Goal: Information Seeking & Learning: Find specific fact

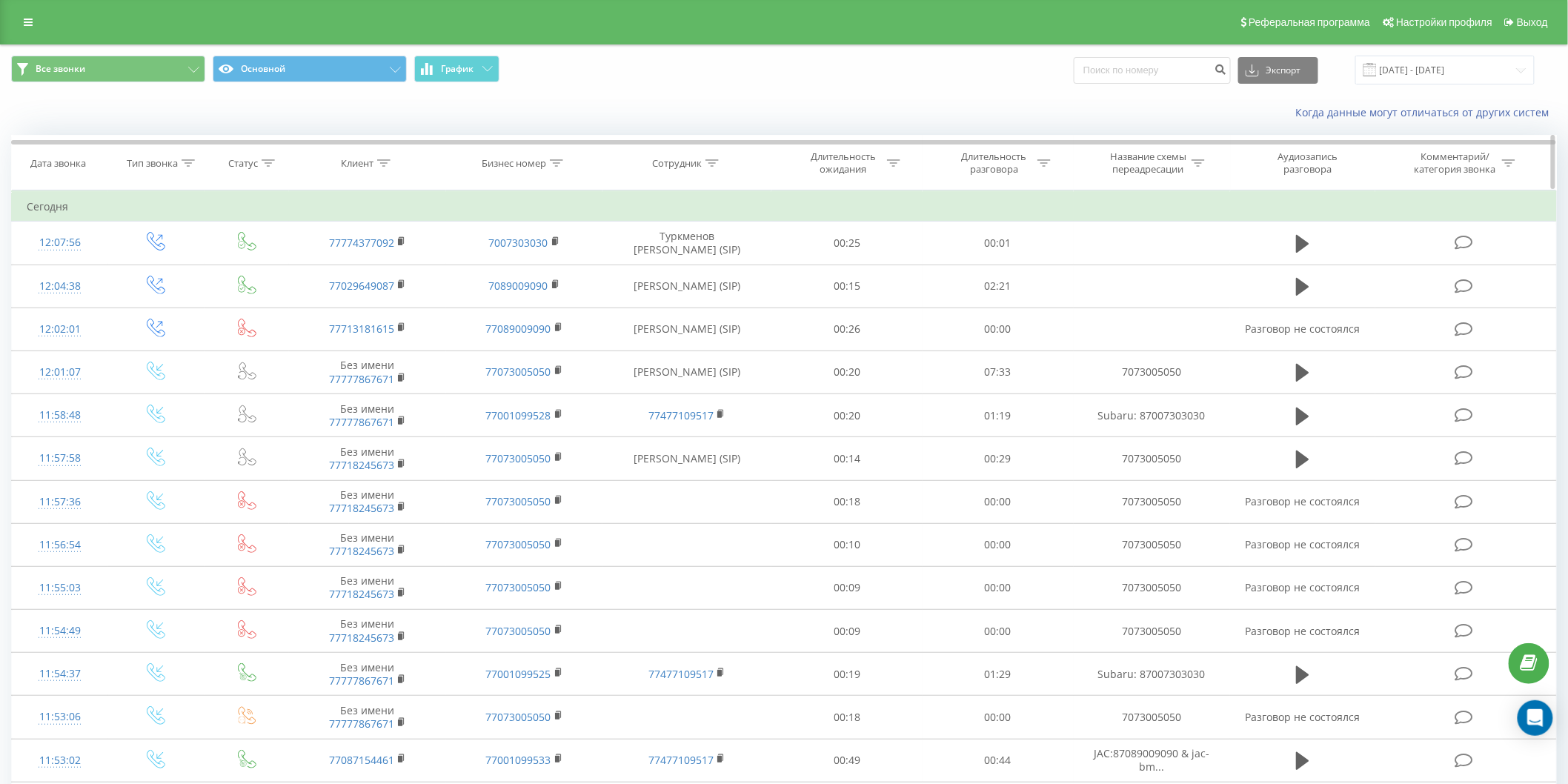
click at [572, 165] on div "Бизнес номер" at bounding box center [524, 163] width 157 height 13
click at [537, 272] on input "text" at bounding box center [525, 270] width 130 height 26
type input "7073005050"
click at [569, 289] on span "OK" at bounding box center [556, 298] width 42 height 23
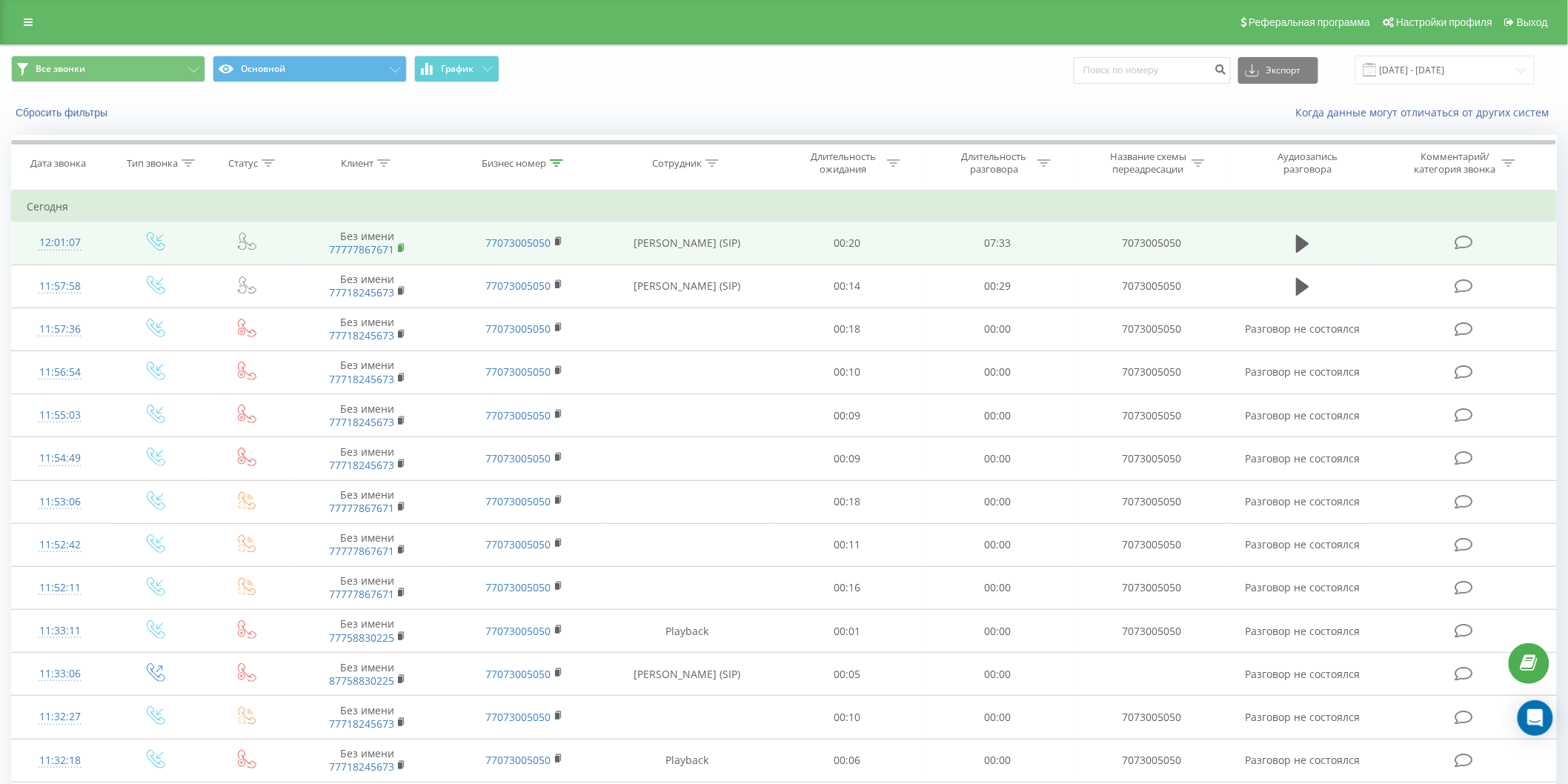
click at [401, 247] on rect at bounding box center [400, 249] width 4 height 7
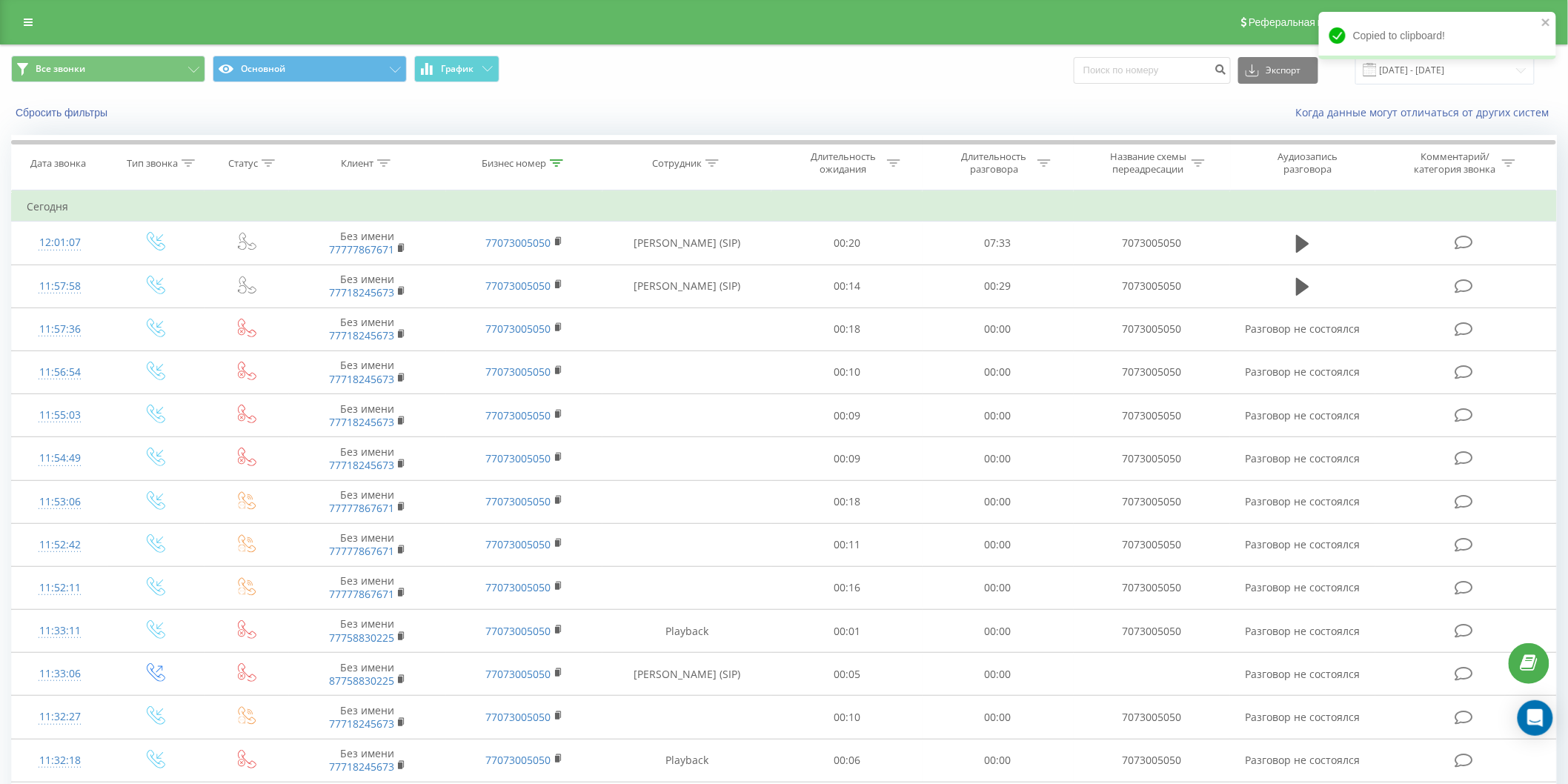
click at [1134, 82] on div "Экспорт .csv .xls .xlsx 20.08.2025 - 20.09.2025" at bounding box center [1304, 69] width 461 height 29
click at [1138, 75] on input at bounding box center [1152, 70] width 157 height 27
paste input "77777867671"
type input "77777867671"
click at [1225, 69] on icon "submit" at bounding box center [1221, 68] width 13 height 9
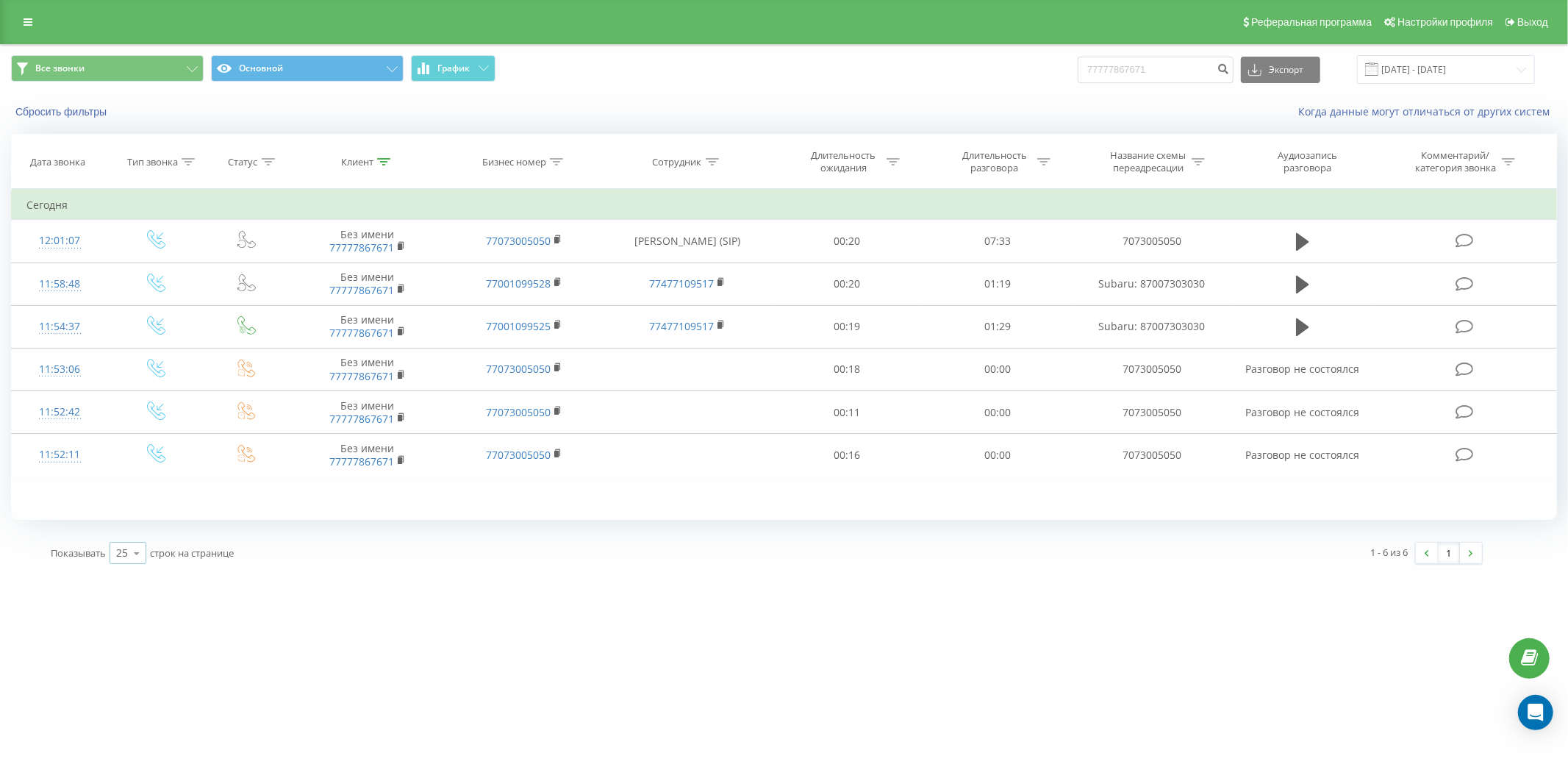
click at [130, 559] on icon at bounding box center [137, 553] width 22 height 28
click at [143, 534] on div "100" at bounding box center [127, 532] width 35 height 22
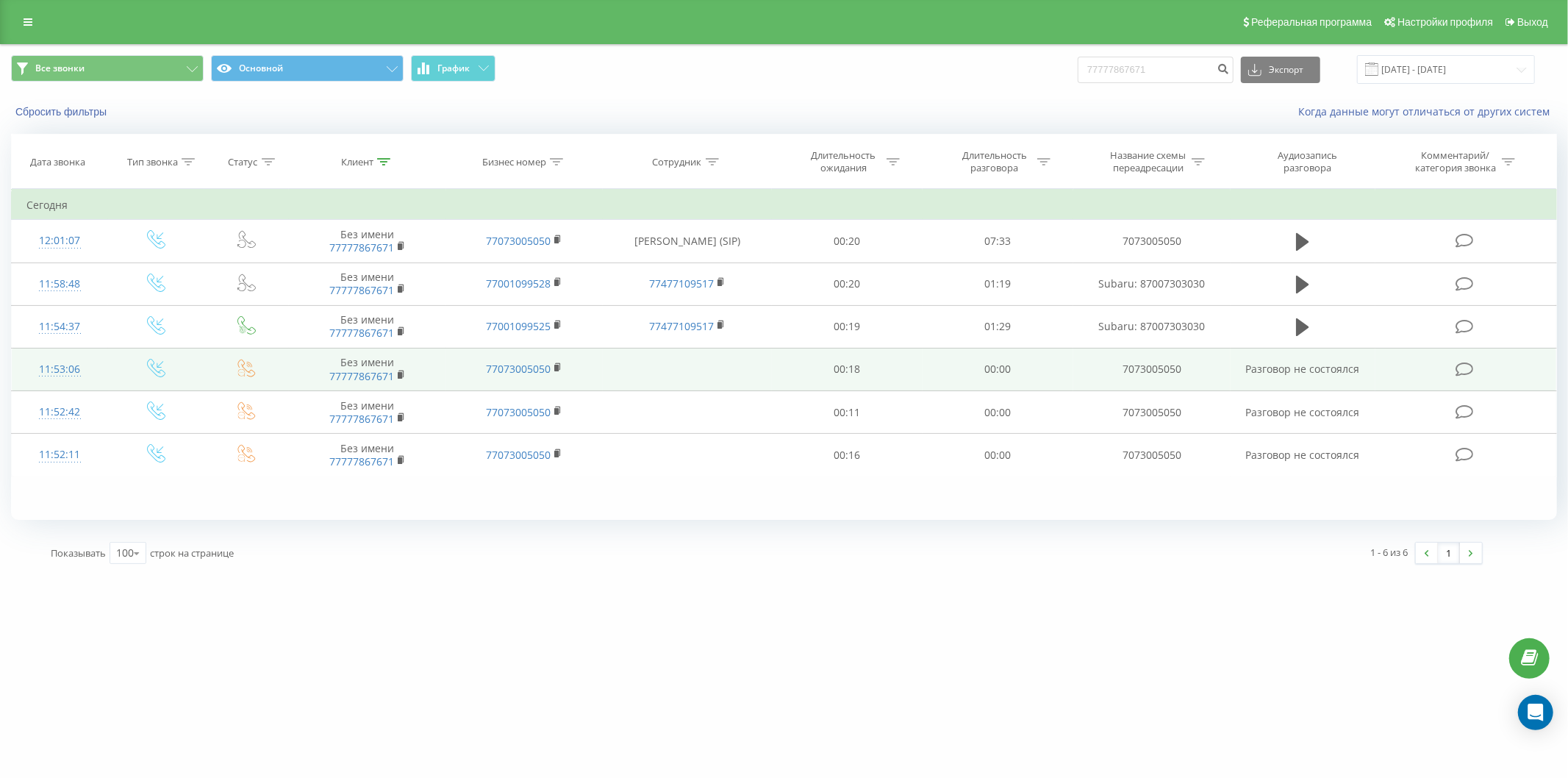
click at [240, 368] on icon at bounding box center [246, 367] width 18 height 18
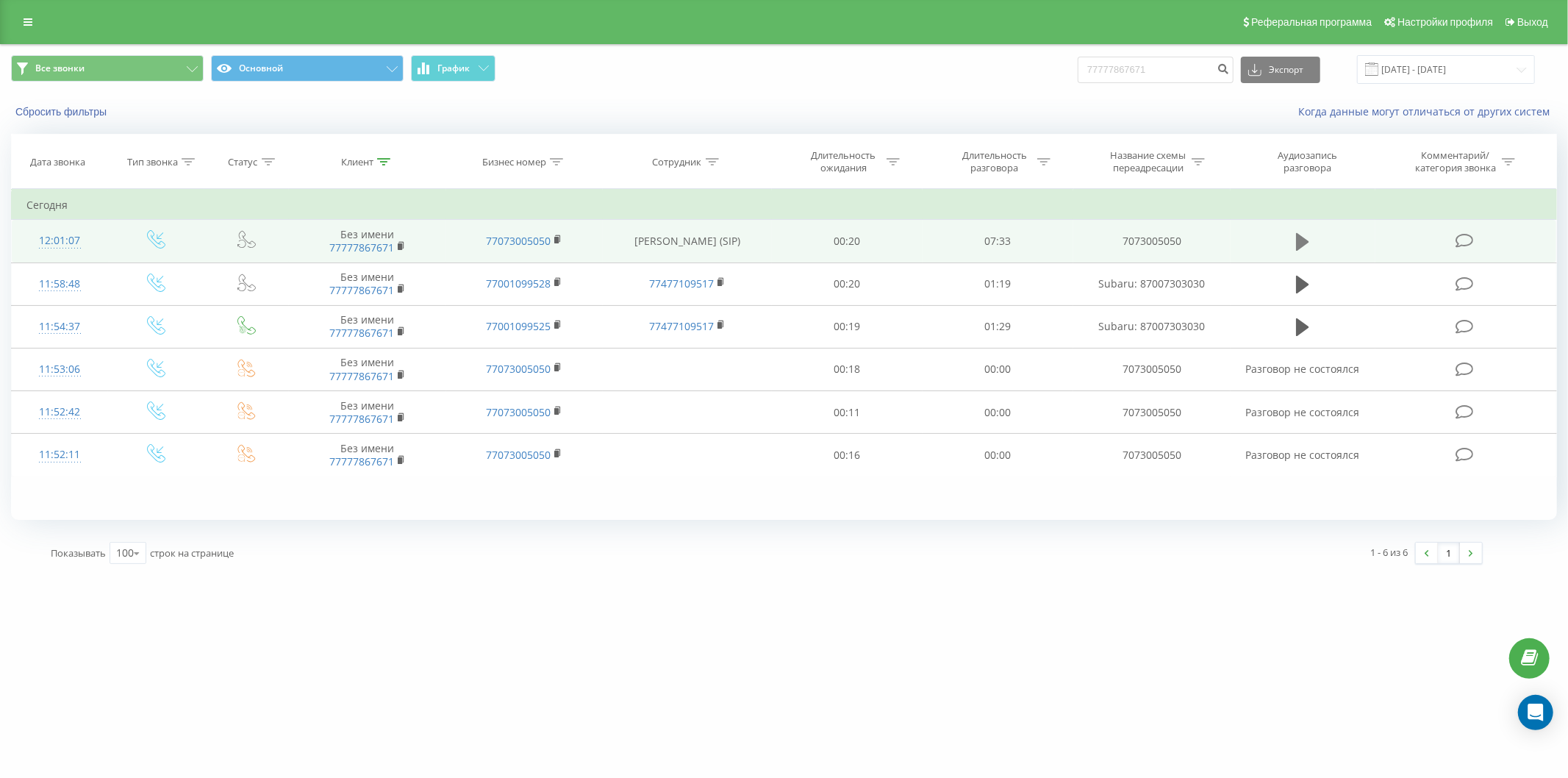
click at [1306, 239] on icon at bounding box center [1302, 242] width 13 height 18
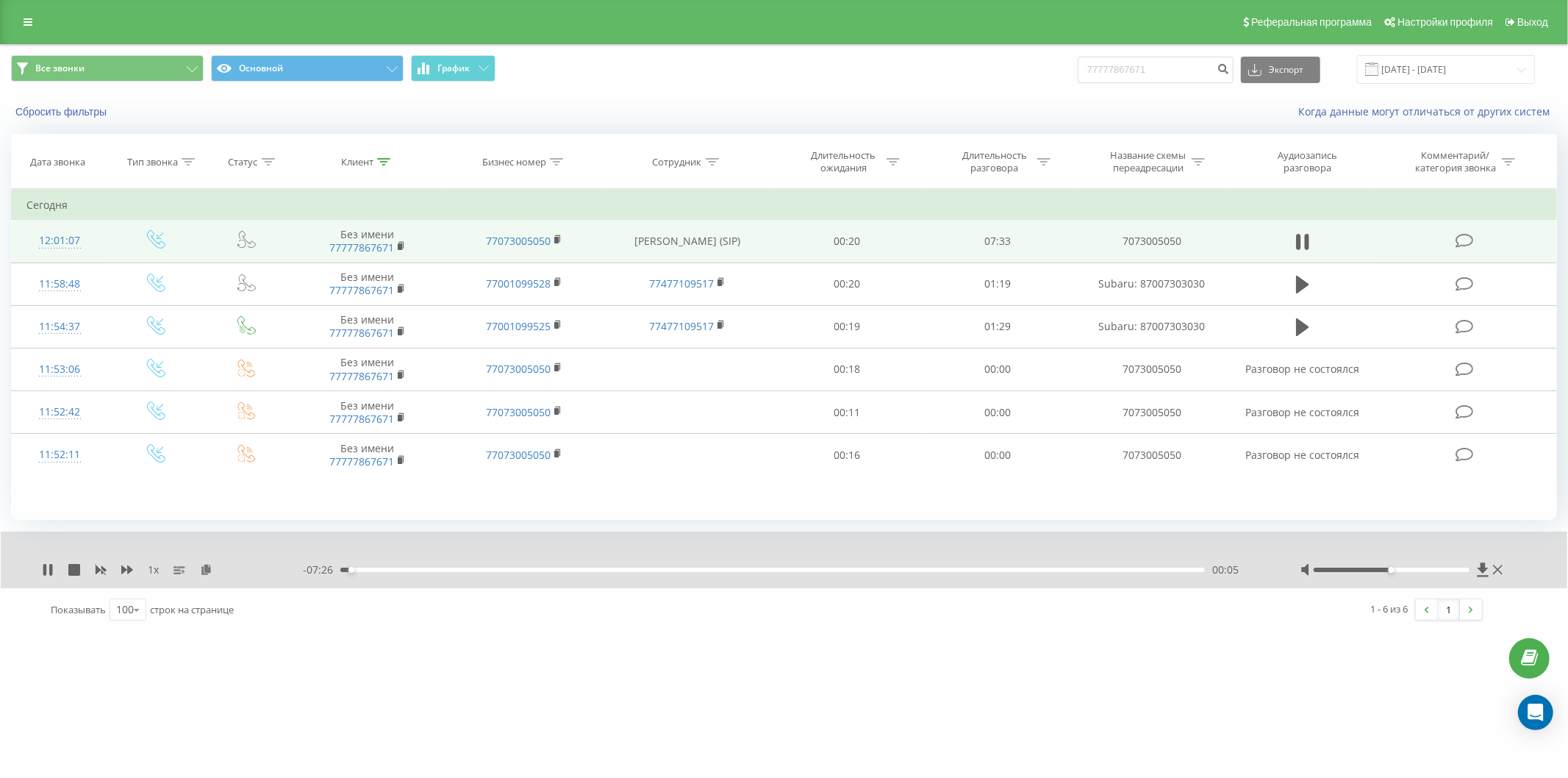
click at [378, 569] on div "00:05" at bounding box center [772, 570] width 864 height 4
click at [373, 569] on div "00:22" at bounding box center [772, 570] width 864 height 4
click at [1301, 241] on icon at bounding box center [1298, 242] width 4 height 16
